Goal: Transaction & Acquisition: Purchase product/service

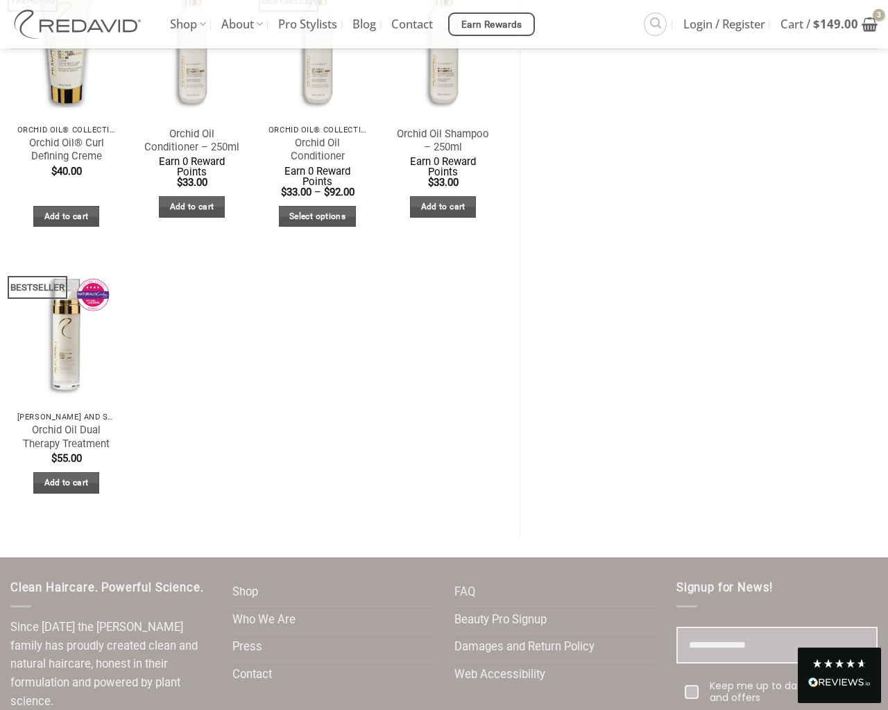
scroll to position [848, 0]
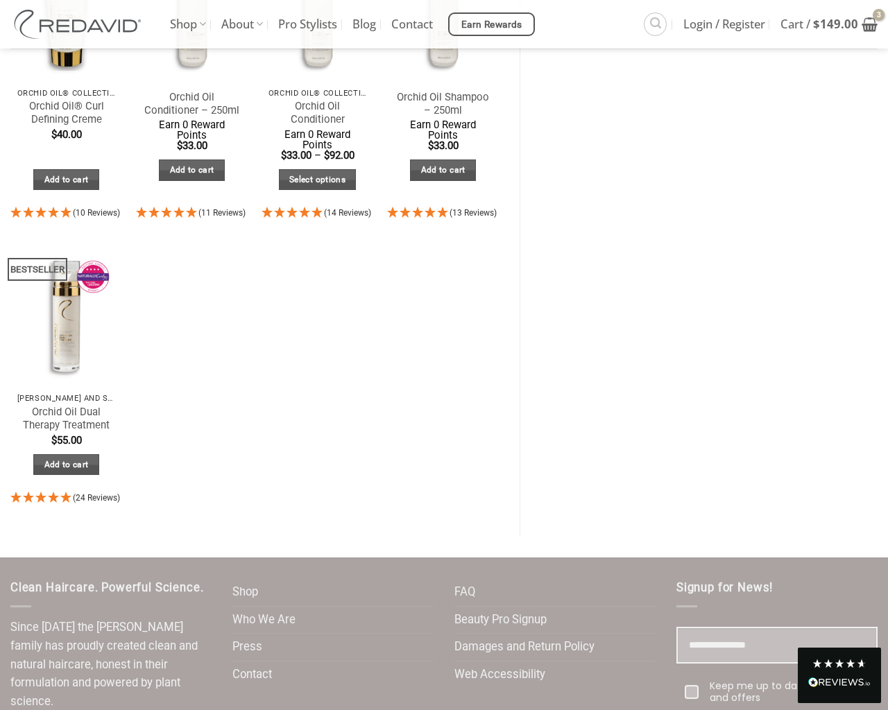
type input "*"
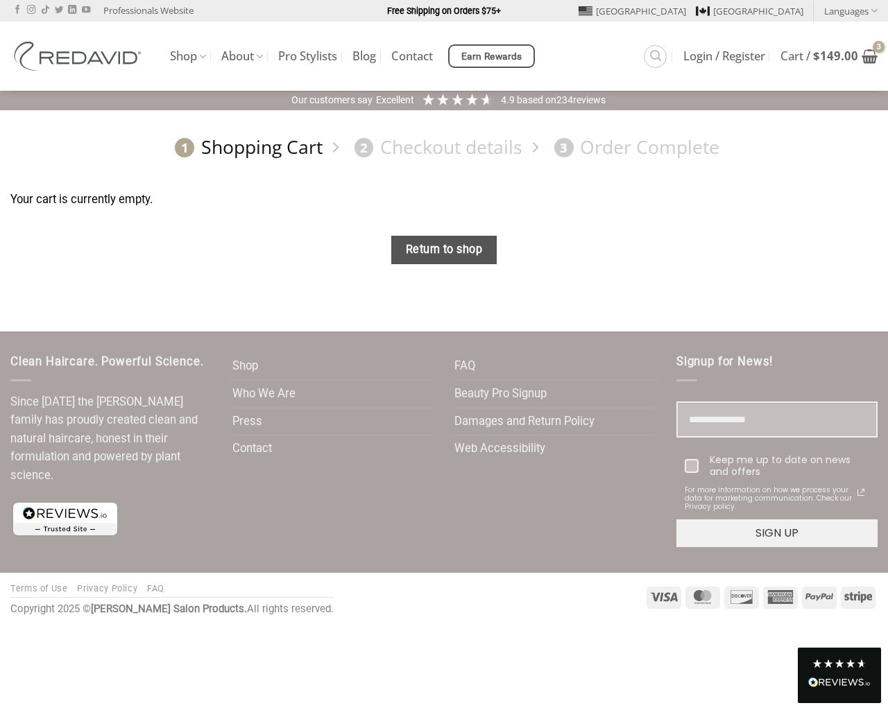
scroll to position [0, 0]
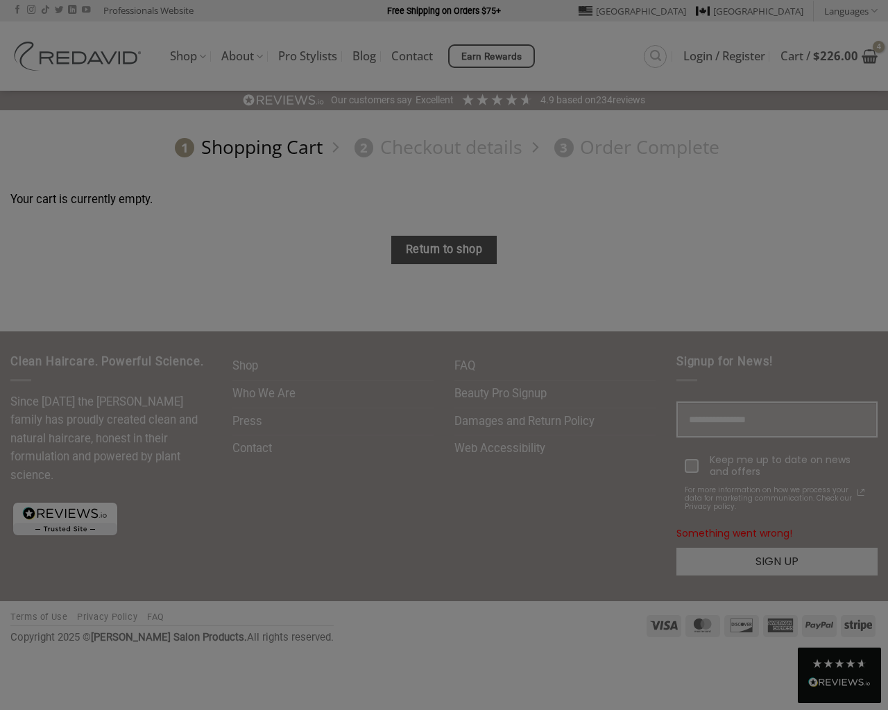
type input "**********"
